Goal: Transaction & Acquisition: Purchase product/service

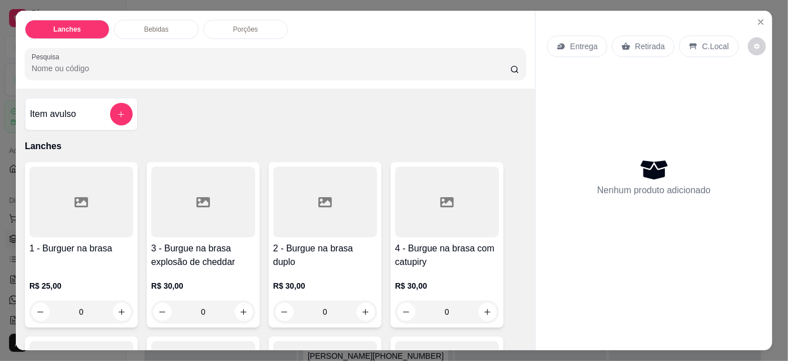
scroll to position [59, 0]
click at [472, 312] on div "0" at bounding box center [447, 311] width 104 height 23
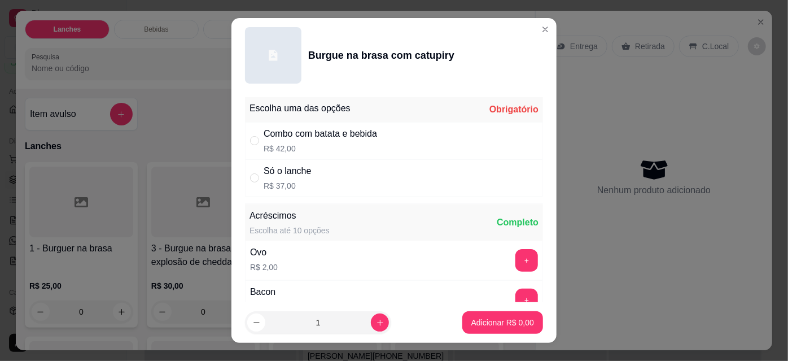
click at [426, 193] on div "Só o lanche R$ 37,00" at bounding box center [394, 177] width 298 height 37
radio input "true"
click at [489, 329] on button "Adicionar R$ 37,00" at bounding box center [500, 322] width 85 height 23
type input "1"
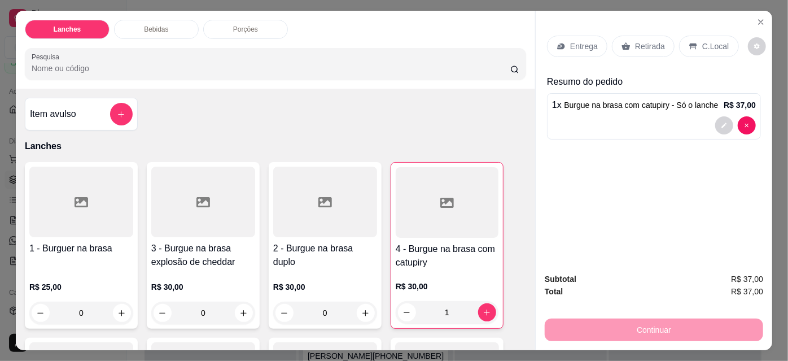
click at [586, 49] on div "Entrega" at bounding box center [577, 46] width 60 height 21
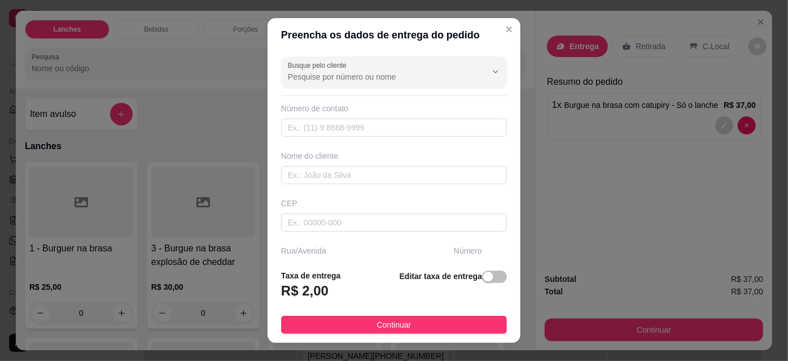
click at [430, 76] on input "Busque pelo cliente" at bounding box center [378, 76] width 181 height 11
click at [409, 103] on span "black" at bounding box center [376, 103] width 181 height 11
type input "black"
type input "18997704089"
type input "black"
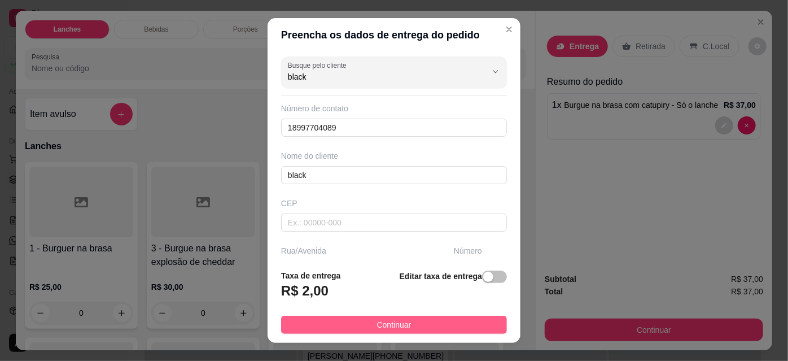
click at [428, 330] on button "Continuar" at bounding box center [394, 325] width 226 height 18
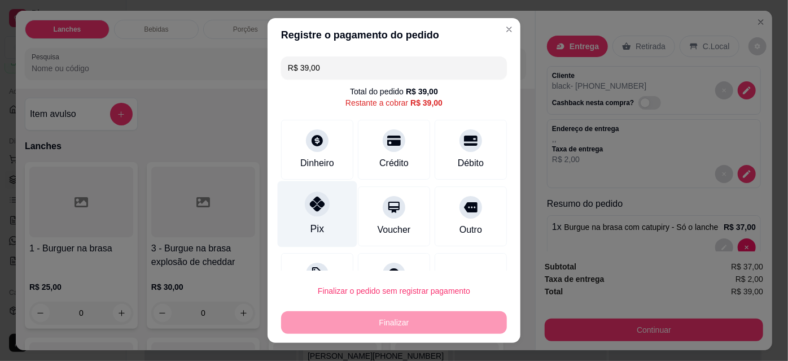
click at [315, 209] on icon at bounding box center [317, 204] width 15 height 15
type input "R$ 0,00"
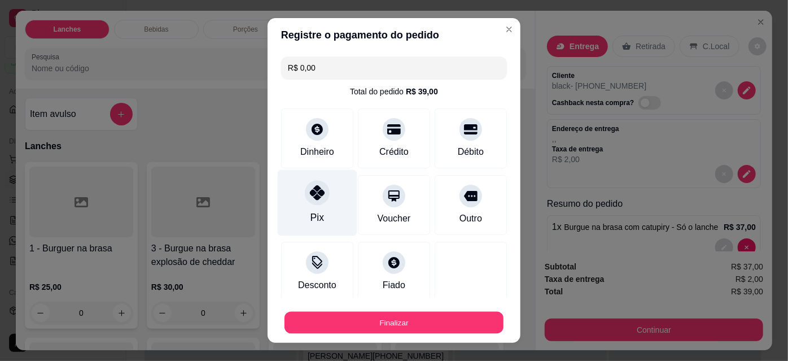
click at [378, 324] on button "Finalizar" at bounding box center [394, 323] width 219 height 22
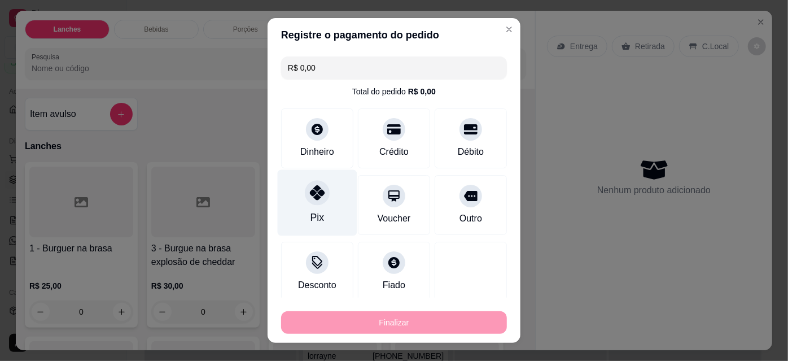
type input "0"
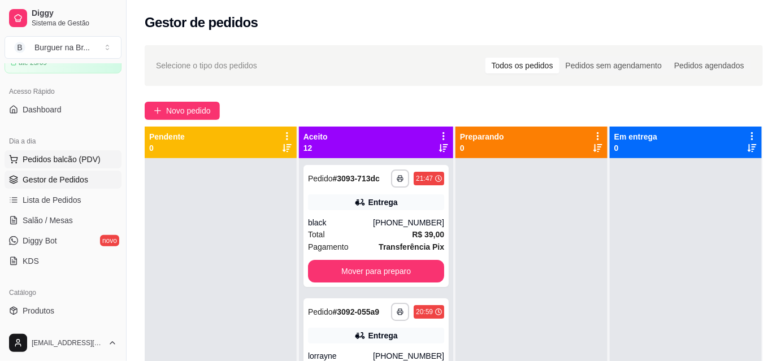
click at [37, 152] on button "Pedidos balcão (PDV)" at bounding box center [63, 159] width 117 height 18
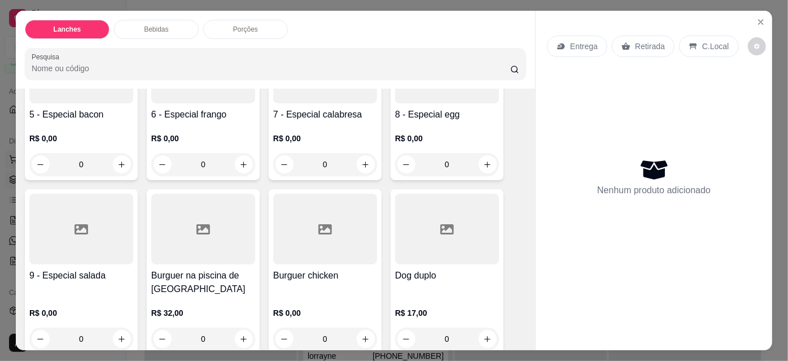
scroll to position [325, 0]
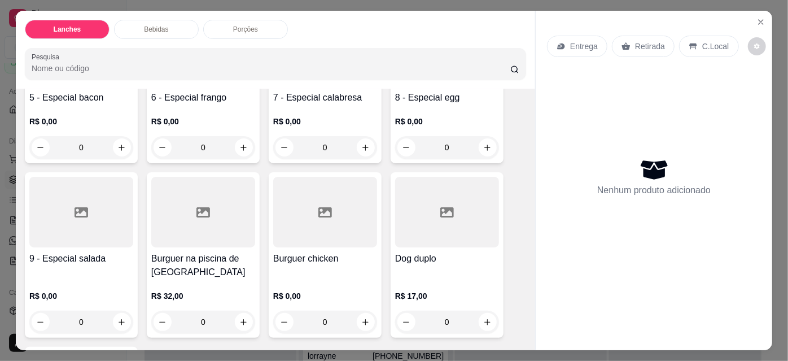
click at [484, 311] on div "0" at bounding box center [447, 322] width 104 height 23
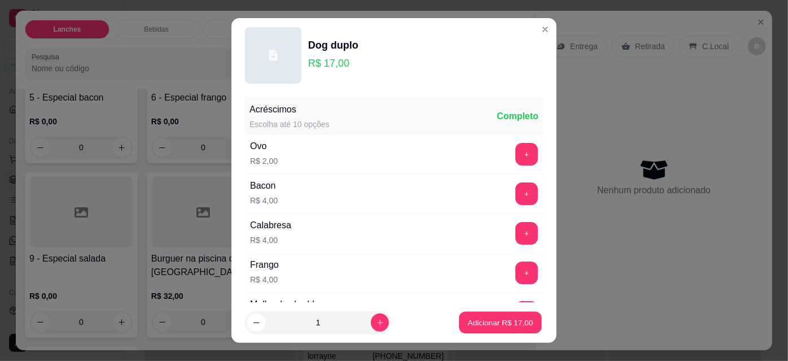
click at [481, 330] on button "Adicionar R$ 17,00" at bounding box center [500, 323] width 83 height 22
type input "1"
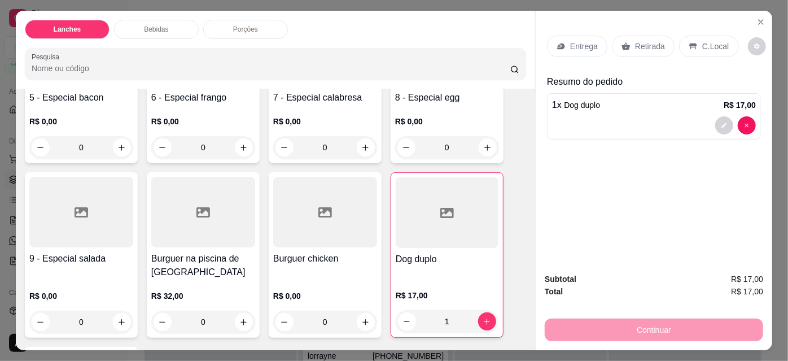
click at [108, 325] on div "0" at bounding box center [81, 322] width 104 height 23
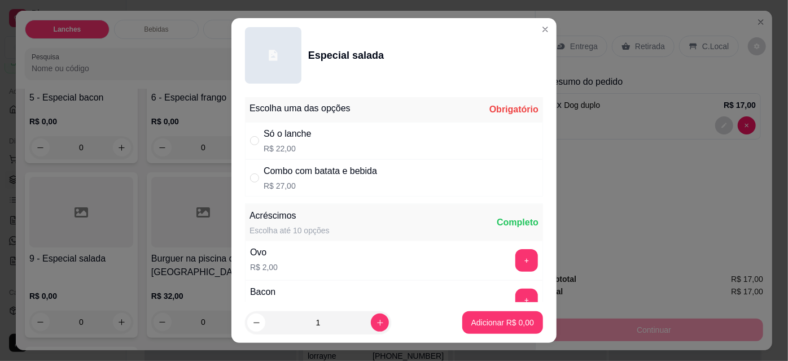
click at [441, 139] on div "Só o lanche R$ 22,00" at bounding box center [394, 140] width 298 height 37
radio input "true"
click at [377, 322] on icon "increase-product-quantity" at bounding box center [380, 323] width 6 height 6
type input "2"
click at [477, 329] on button "Adicionar R$ 44,00" at bounding box center [500, 322] width 85 height 23
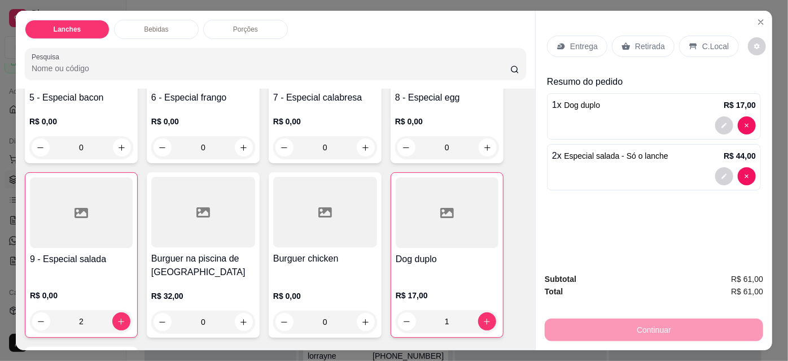
type input "2"
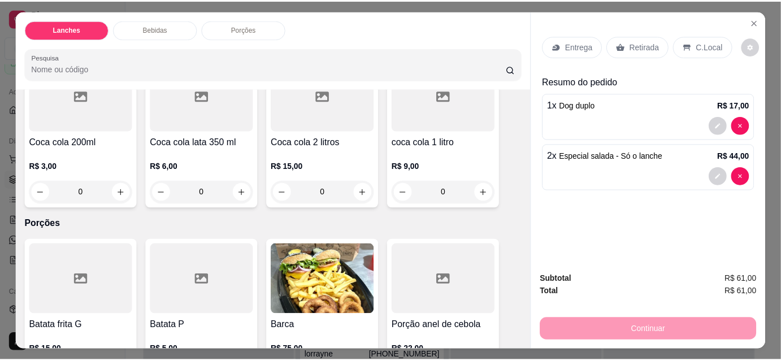
scroll to position [800, 0]
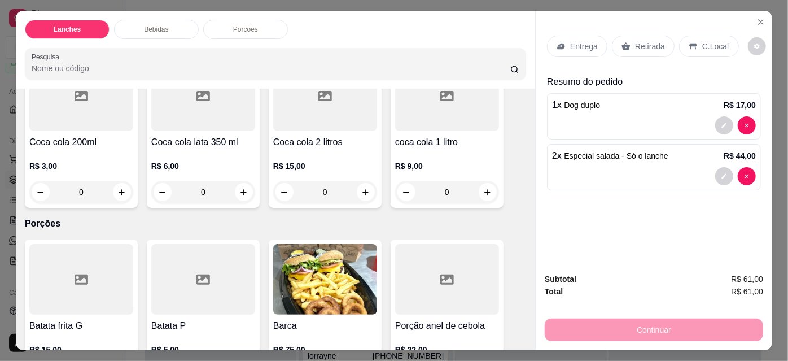
click at [468, 188] on input "0" at bounding box center [447, 192] width 63 height 23
click at [486, 191] on icon "increase-product-quantity" at bounding box center [487, 192] width 8 height 8
type input "1"
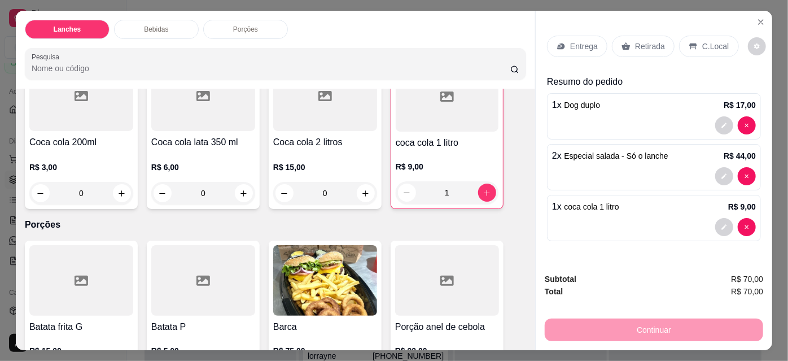
click at [570, 41] on p "Entrega" at bounding box center [584, 46] width 28 height 11
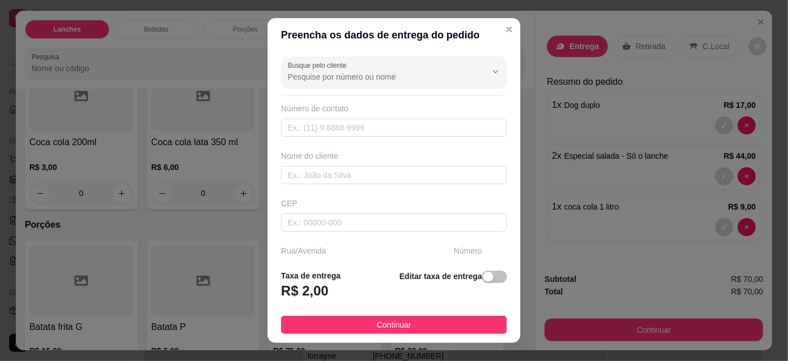
click at [423, 76] on input "Busque pelo cliente" at bounding box center [378, 76] width 181 height 11
click at [369, 102] on span "[PERSON_NAME]" at bounding box center [376, 103] width 181 height 11
type input "[PERSON_NAME]"
type input "18997486017"
type input "[PERSON_NAME]"
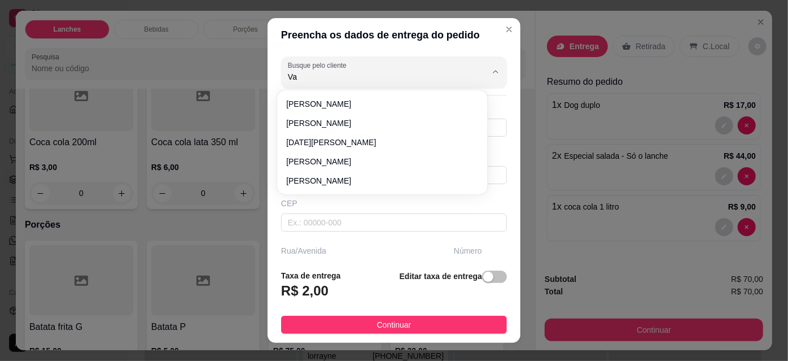
click at [370, 123] on span "[PERSON_NAME]" at bounding box center [376, 122] width 181 height 11
type input "[PERSON_NAME]"
type input "18997879578"
type input "[PERSON_NAME]"
type input "g"
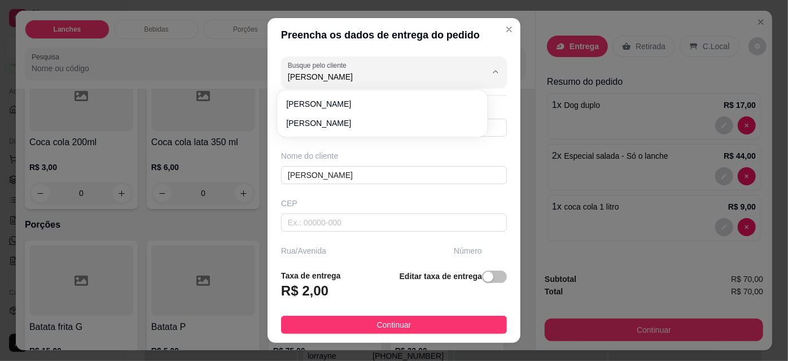
click at [382, 123] on span "[PERSON_NAME]" at bounding box center [376, 122] width 181 height 11
type input "[PERSON_NAME]"
type input "18996097568"
type input "[PERSON_NAME]"
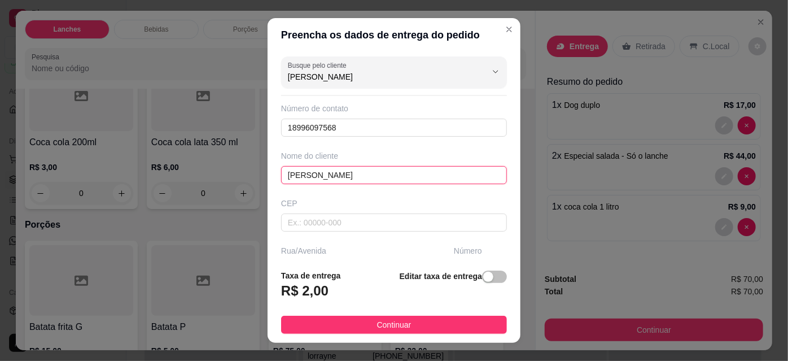
click at [402, 179] on input "[PERSON_NAME]" at bounding box center [394, 175] width 226 height 18
type input "[PERSON_NAME]"
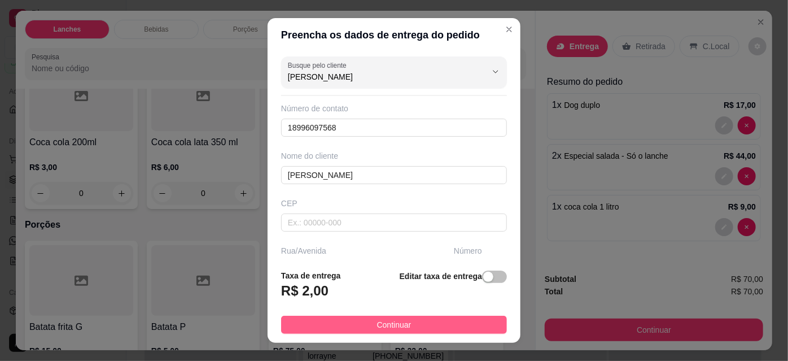
click at [414, 325] on button "Continuar" at bounding box center [394, 325] width 226 height 18
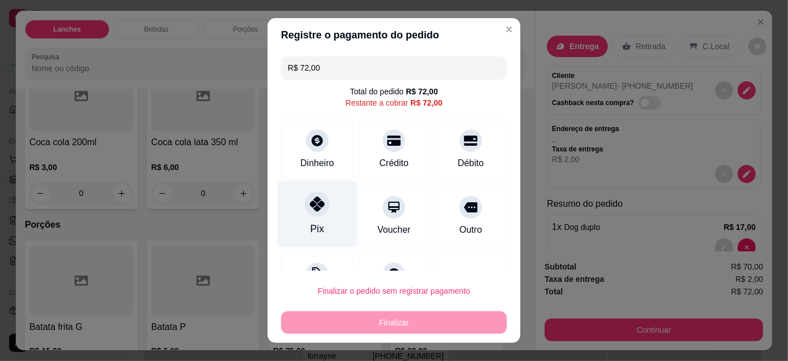
click at [297, 220] on div "Pix" at bounding box center [318, 214] width 80 height 66
type input "R$ 0,00"
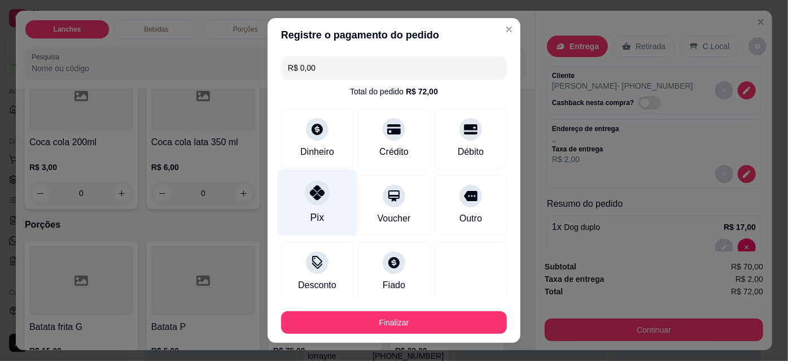
click at [404, 331] on button "Finalizar" at bounding box center [394, 322] width 226 height 23
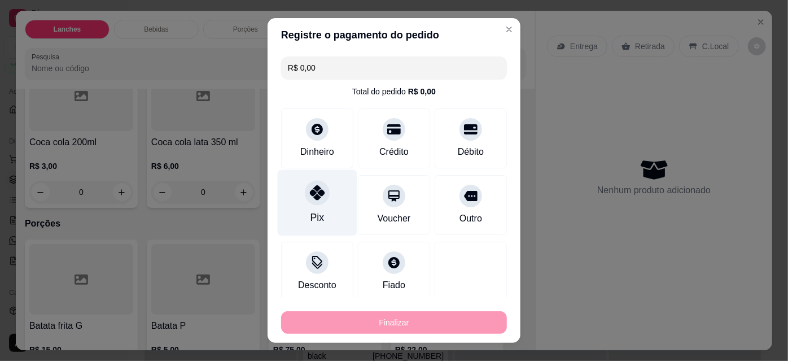
type input "0"
